Goal: Information Seeking & Learning: Learn about a topic

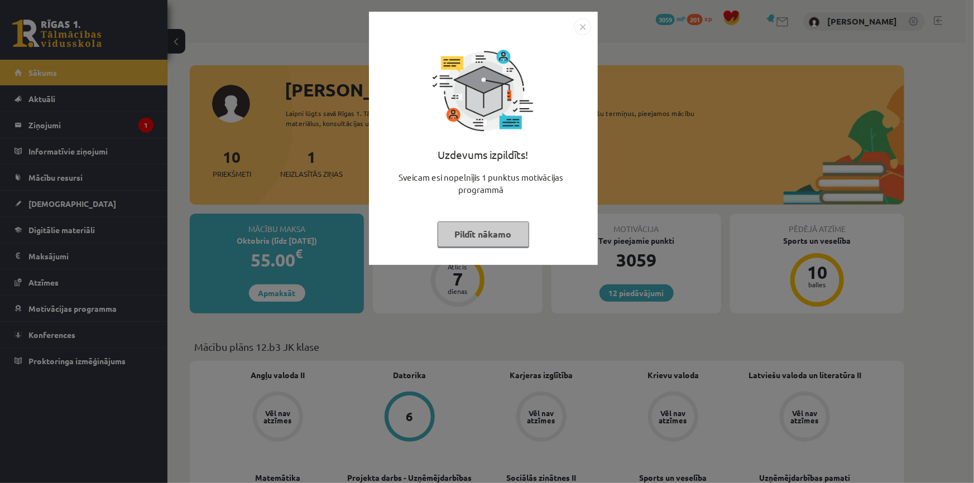
click at [476, 238] on button "Pildīt nākamo" at bounding box center [484, 235] width 92 height 26
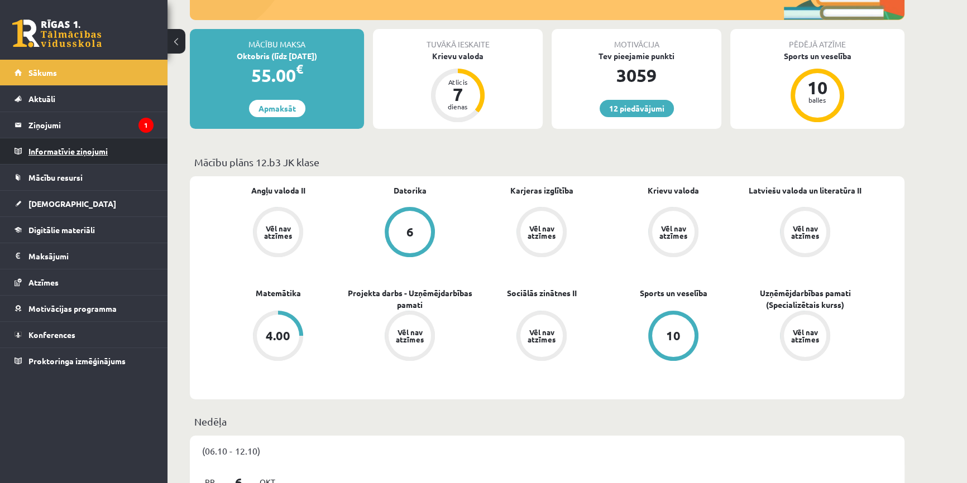
scroll to position [152, 0]
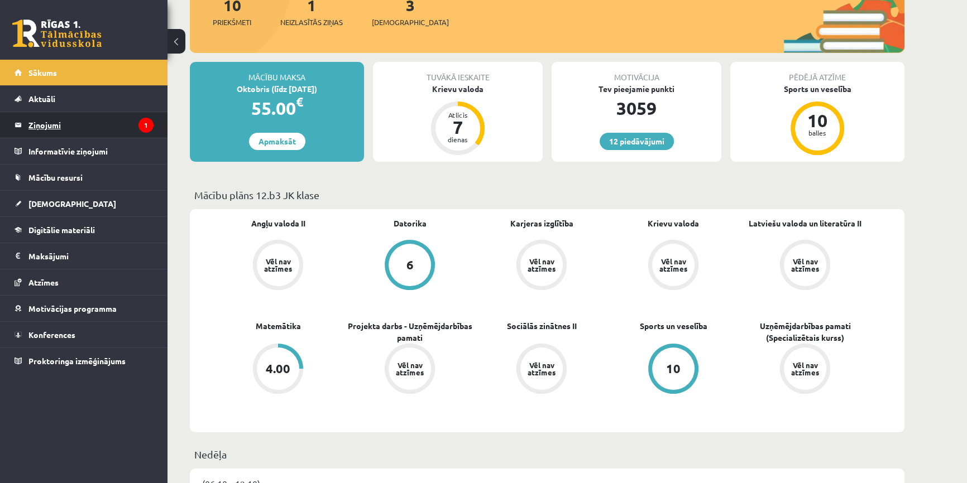
click at [103, 129] on legend "Ziņojumi 1" at bounding box center [90, 125] width 125 height 26
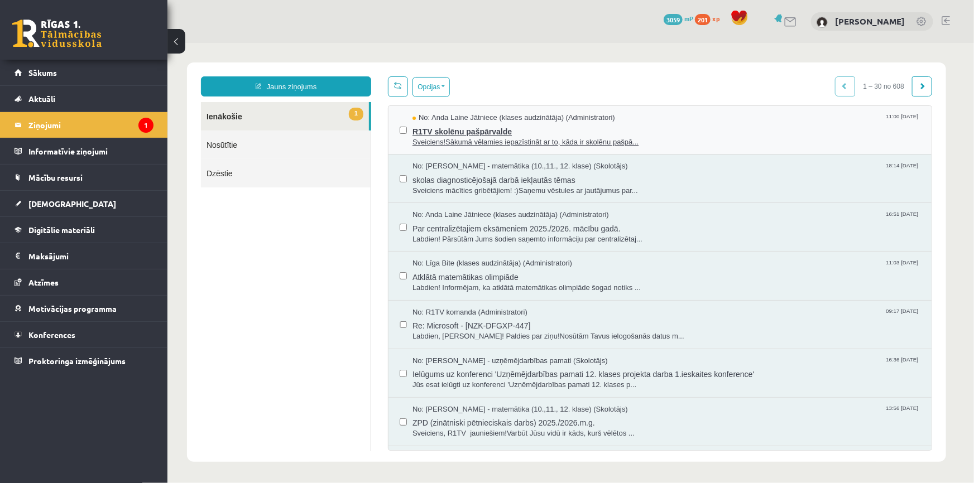
click at [483, 143] on span "Sveiciens!Sākumā vēlamies iepazīstināt ar to, kāda ir skolēnu pašpā..." at bounding box center [666, 142] width 508 height 11
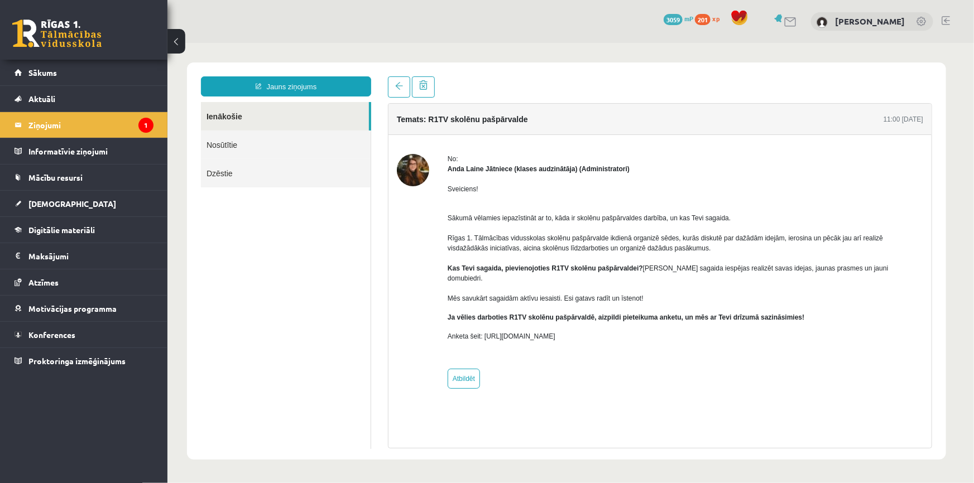
click at [84, 35] on link at bounding box center [56, 34] width 89 height 28
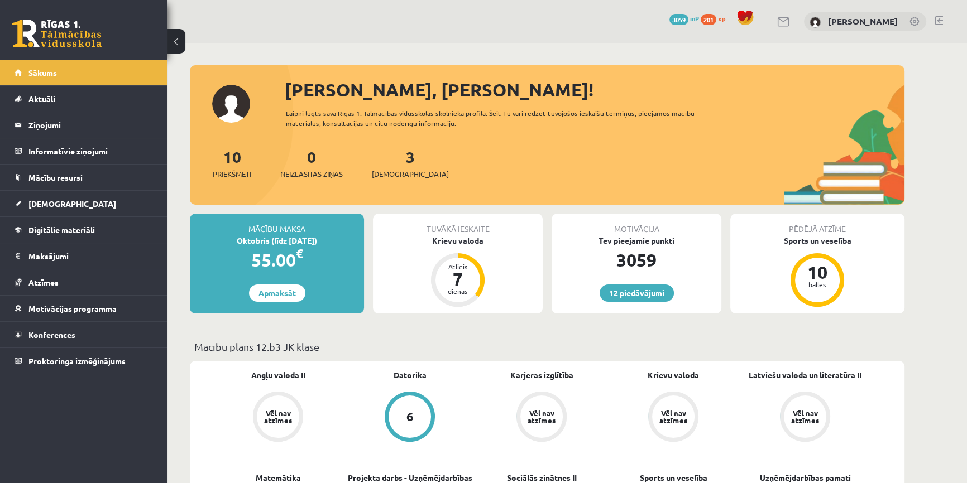
click at [89, 36] on link at bounding box center [56, 34] width 89 height 28
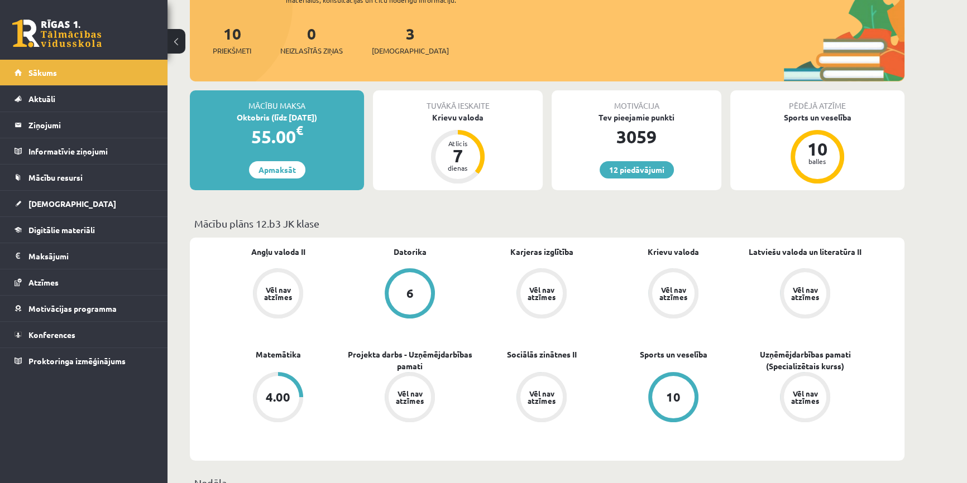
scroll to position [152, 0]
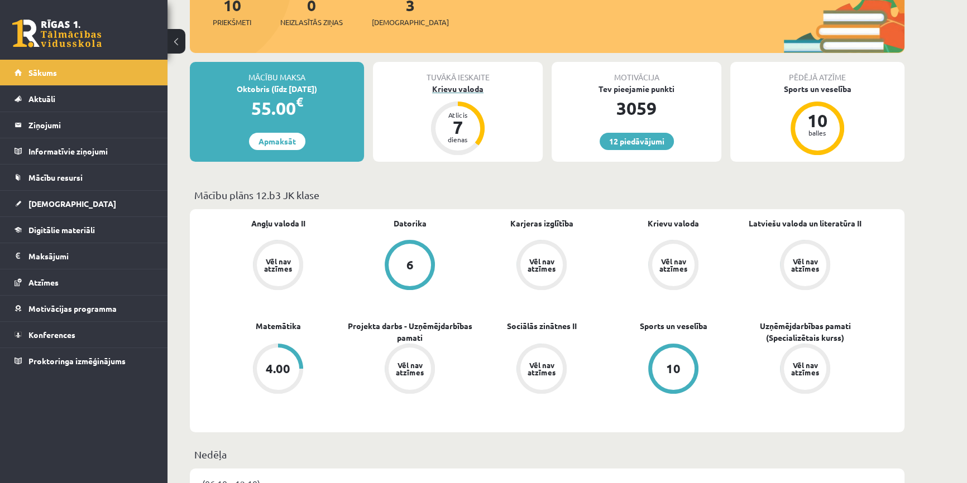
click at [460, 87] on div "Krievu valoda" at bounding box center [458, 89] width 170 height 12
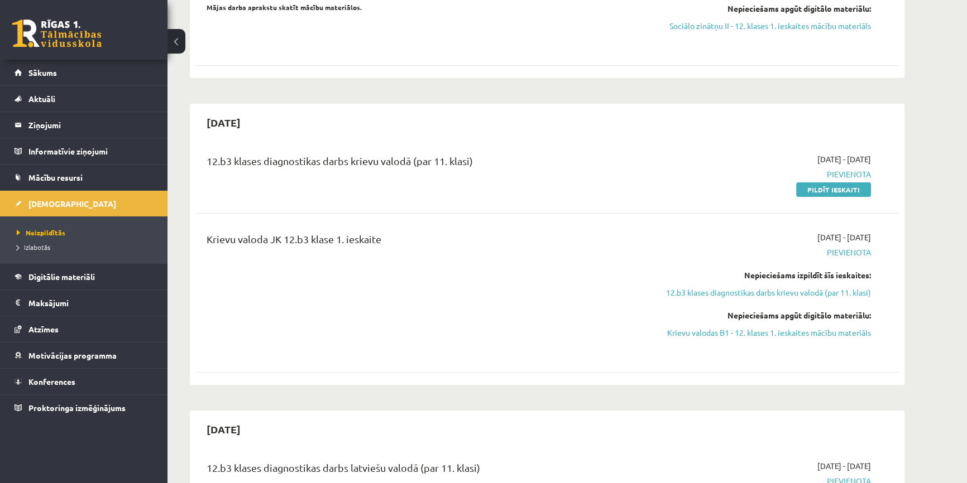
scroll to position [203, 0]
